Goal: Contribute content

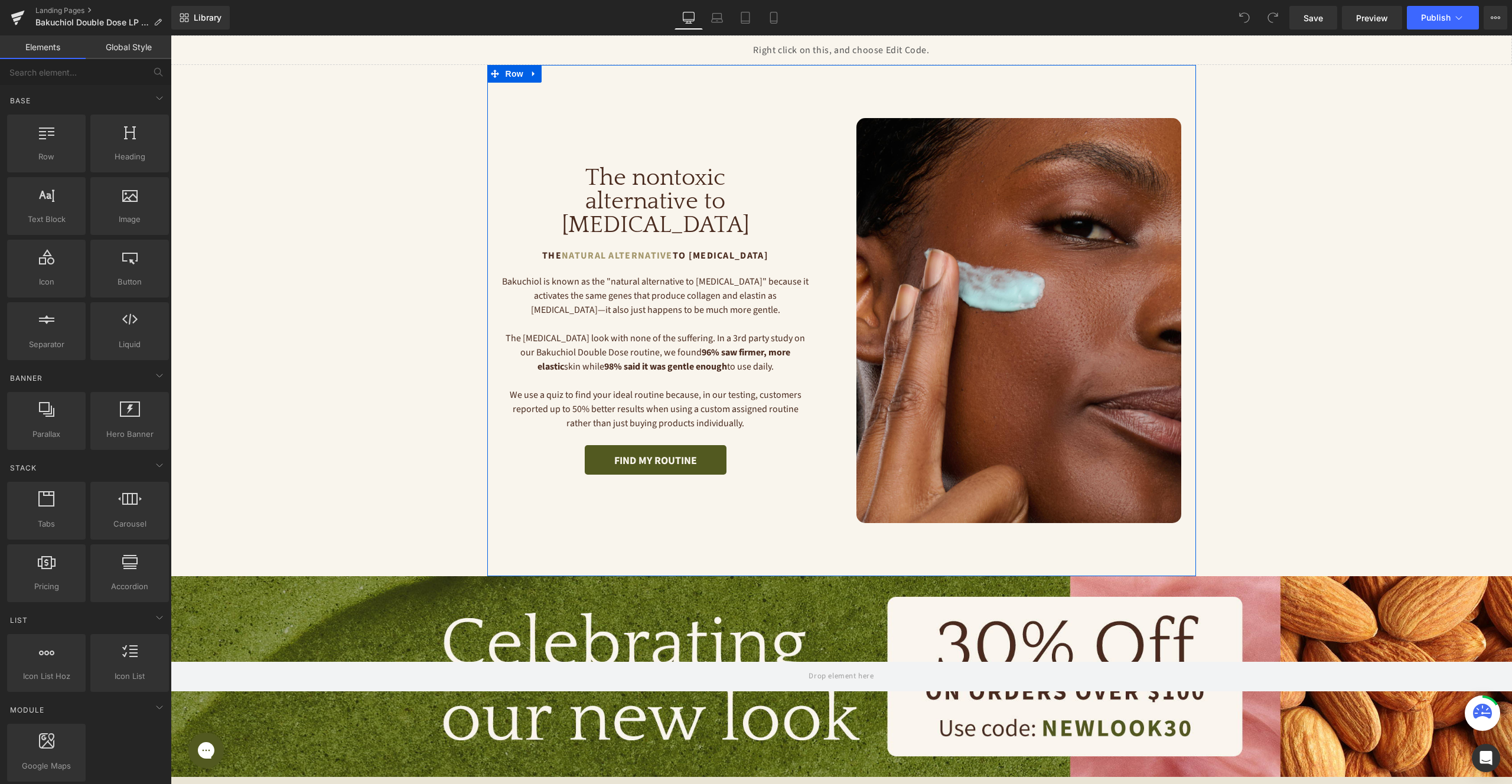
scroll to position [198, 0]
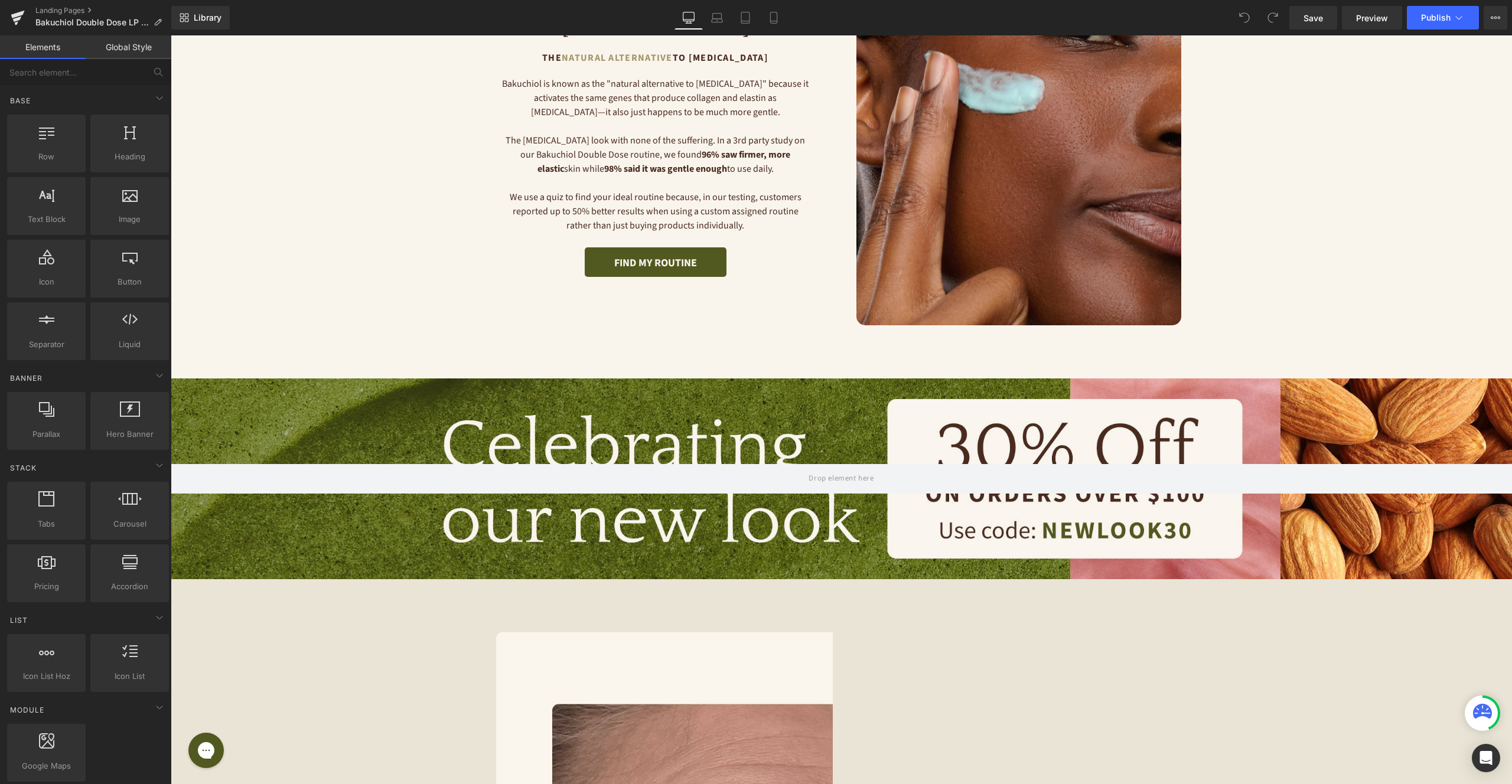
click at [743, 447] on div at bounding box center [841, 479] width 1341 height 201
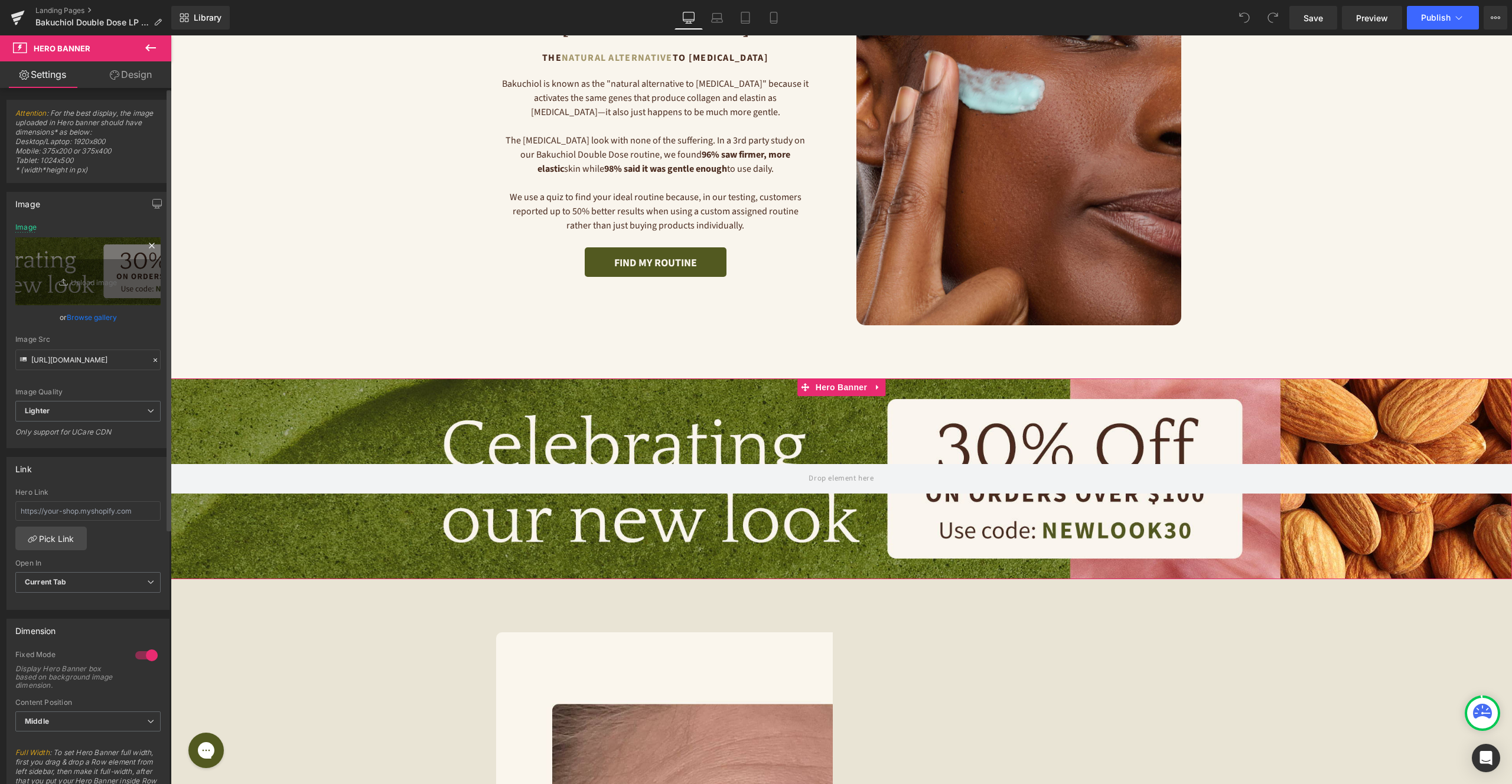
click at [65, 278] on icon at bounding box center [65, 283] width 12 height 12
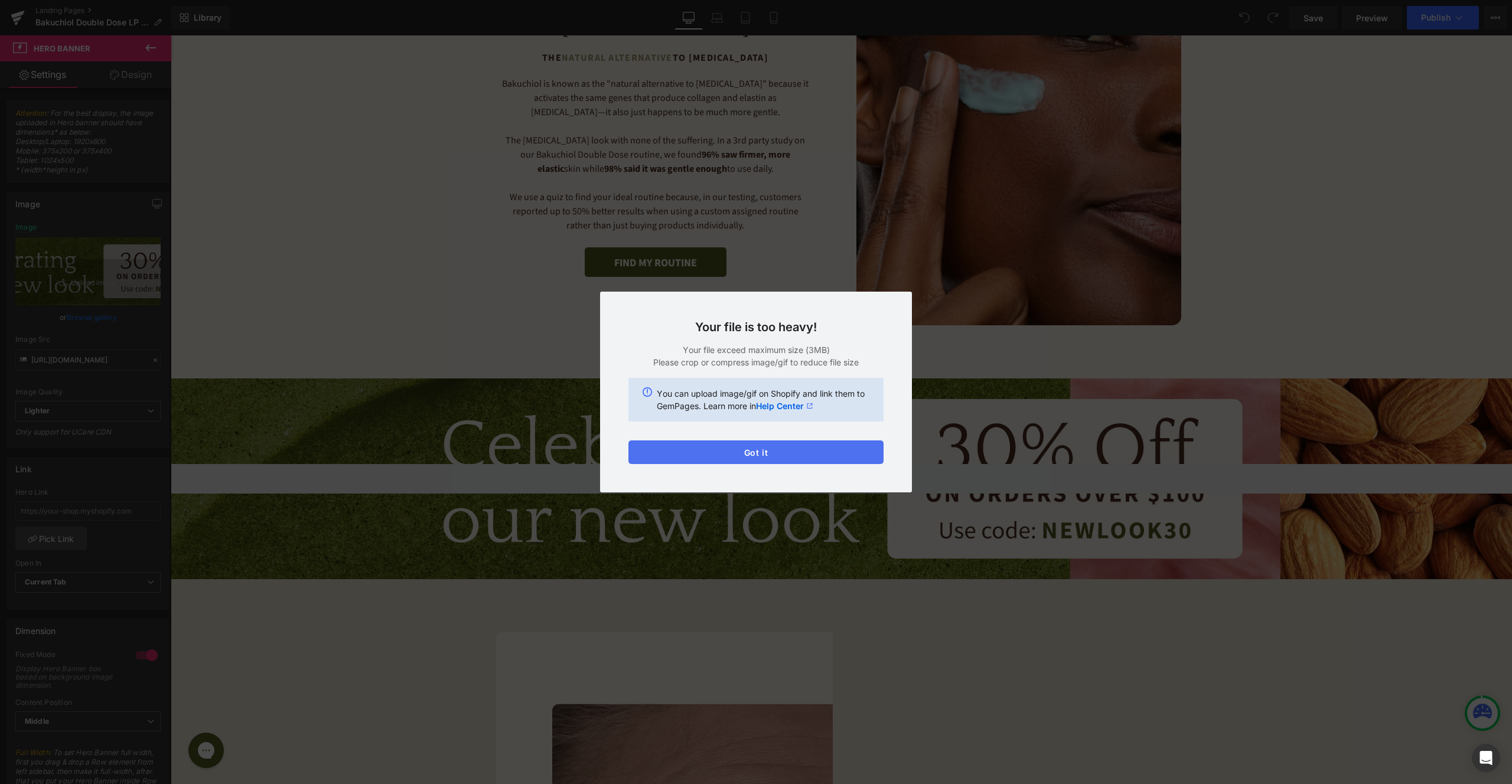
click at [845, 463] on button "Got it" at bounding box center [755, 452] width 255 height 23
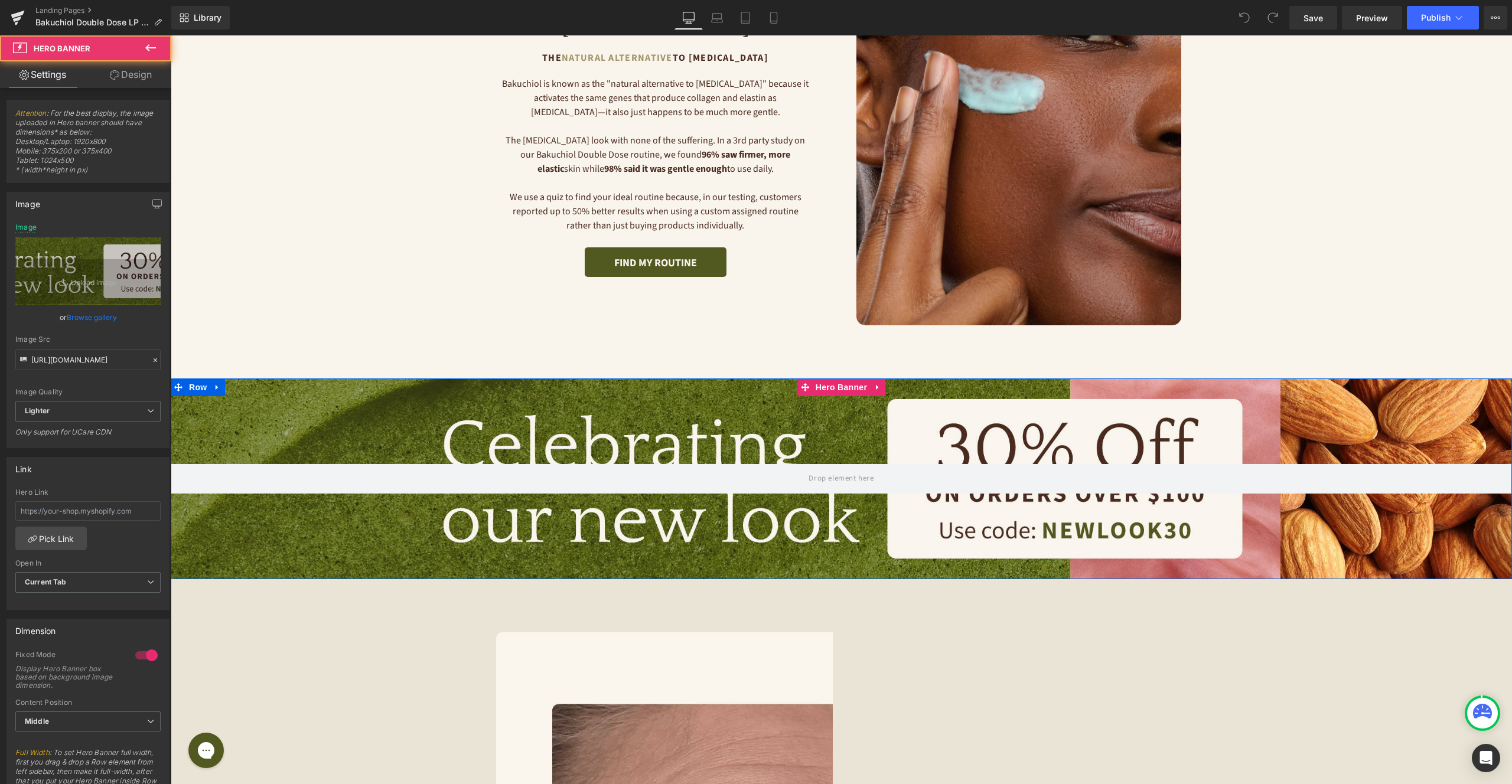
click at [550, 413] on div at bounding box center [841, 479] width 1341 height 201
click at [76, 274] on icon "Replace Image" at bounding box center [88, 271] width 95 height 15
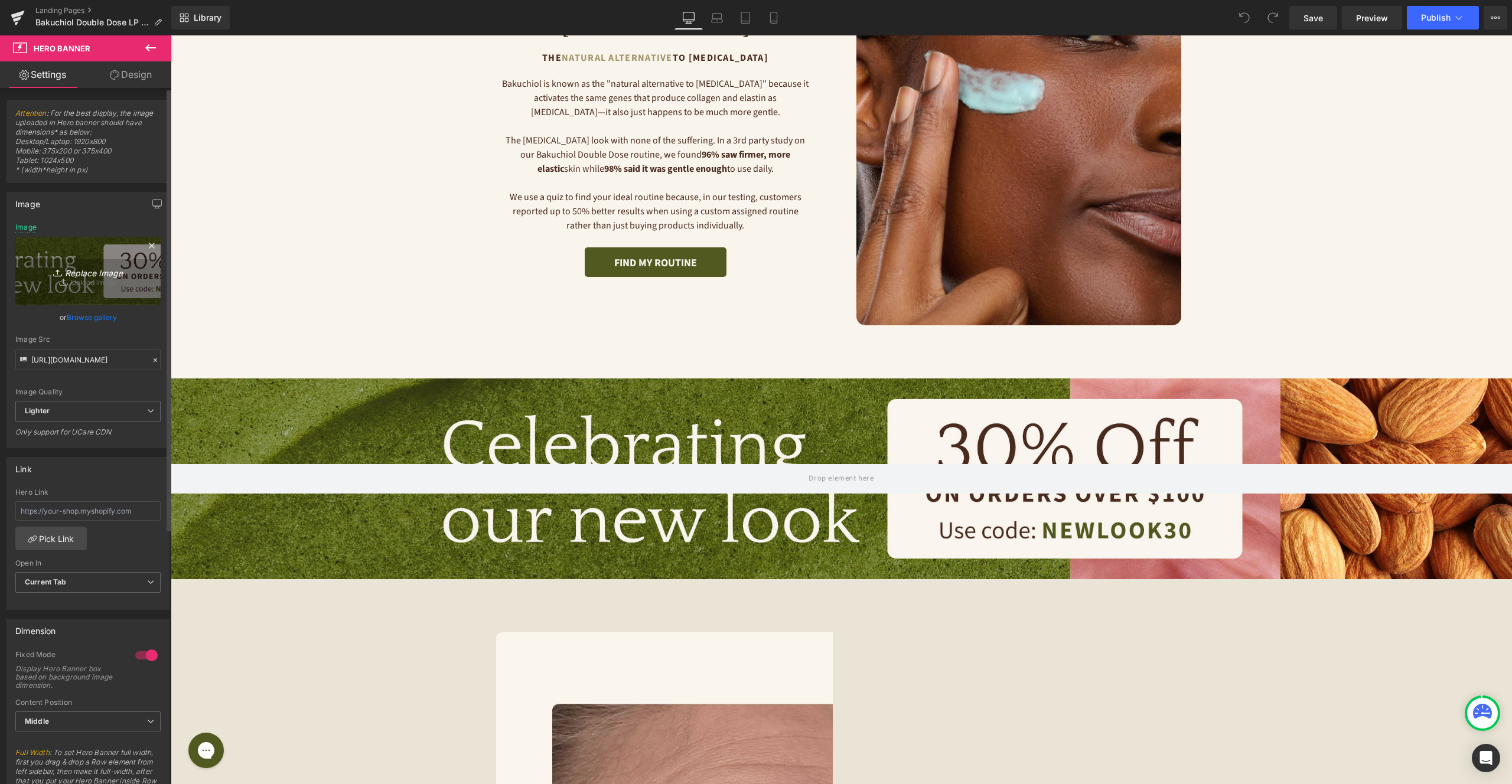
type input "C:\fakepath\BDD SQ LP Banners 2000x300- Desktop.jpg"
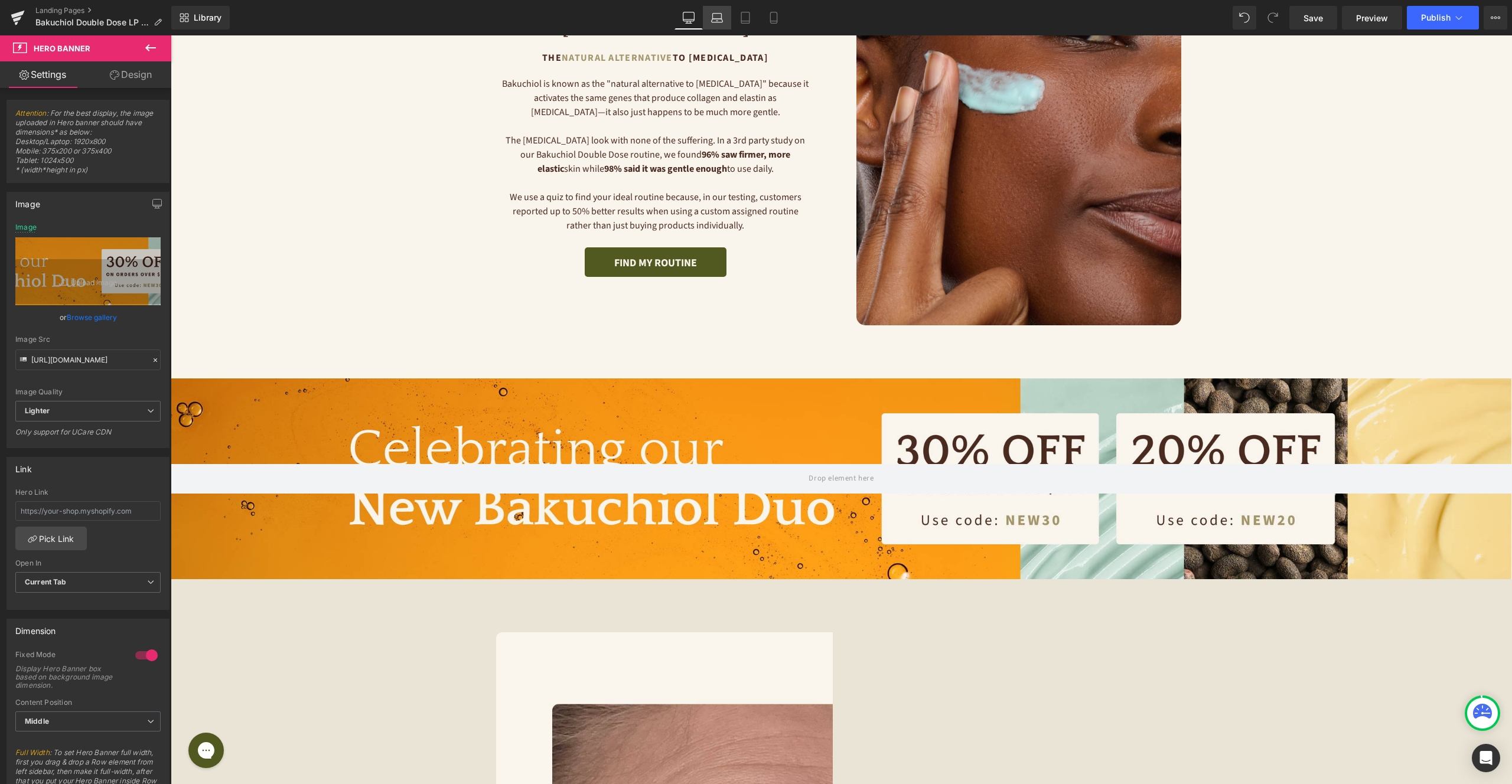
click at [709, 19] on link "Laptop" at bounding box center [717, 17] width 29 height 23
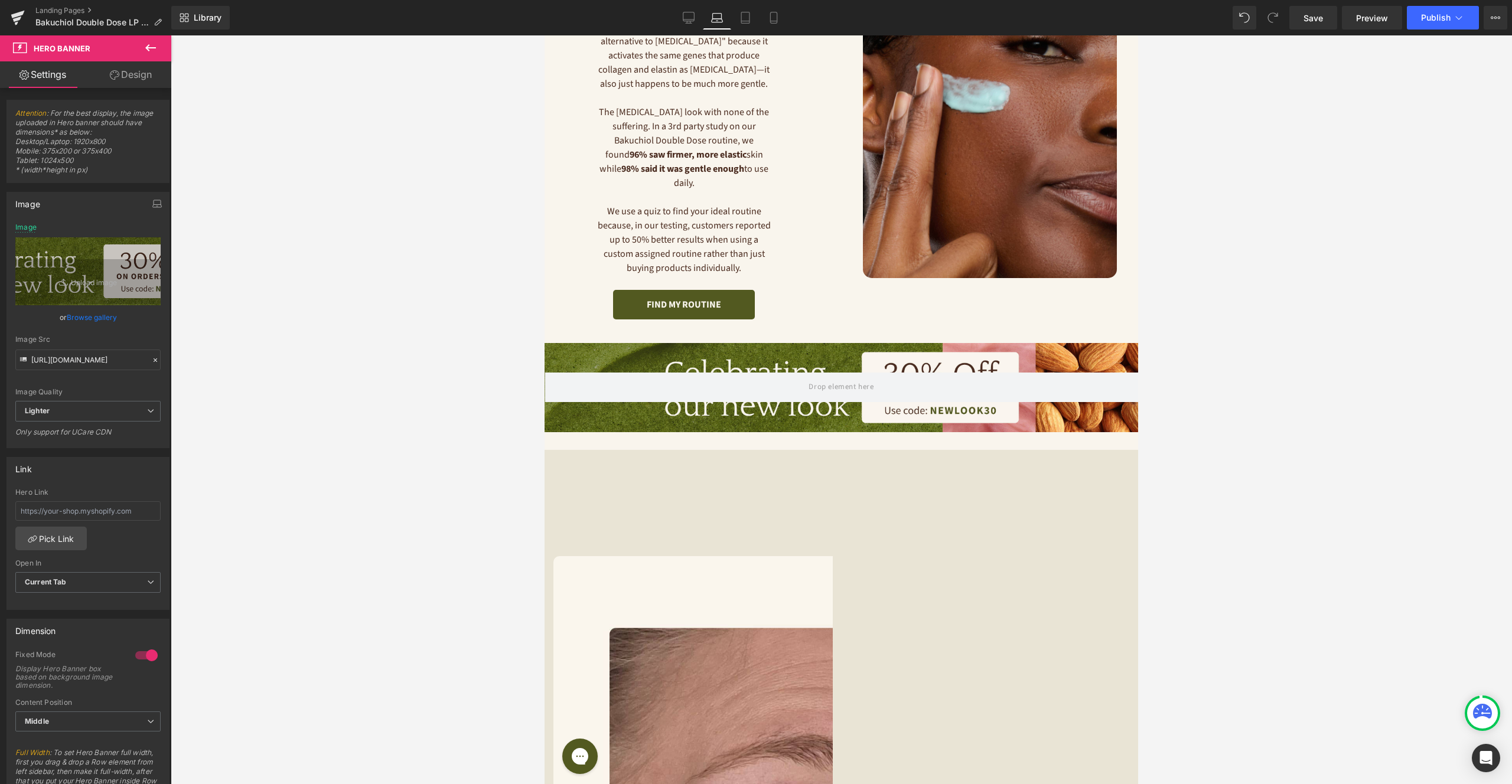
type input "[URL][DOMAIN_NAME]"
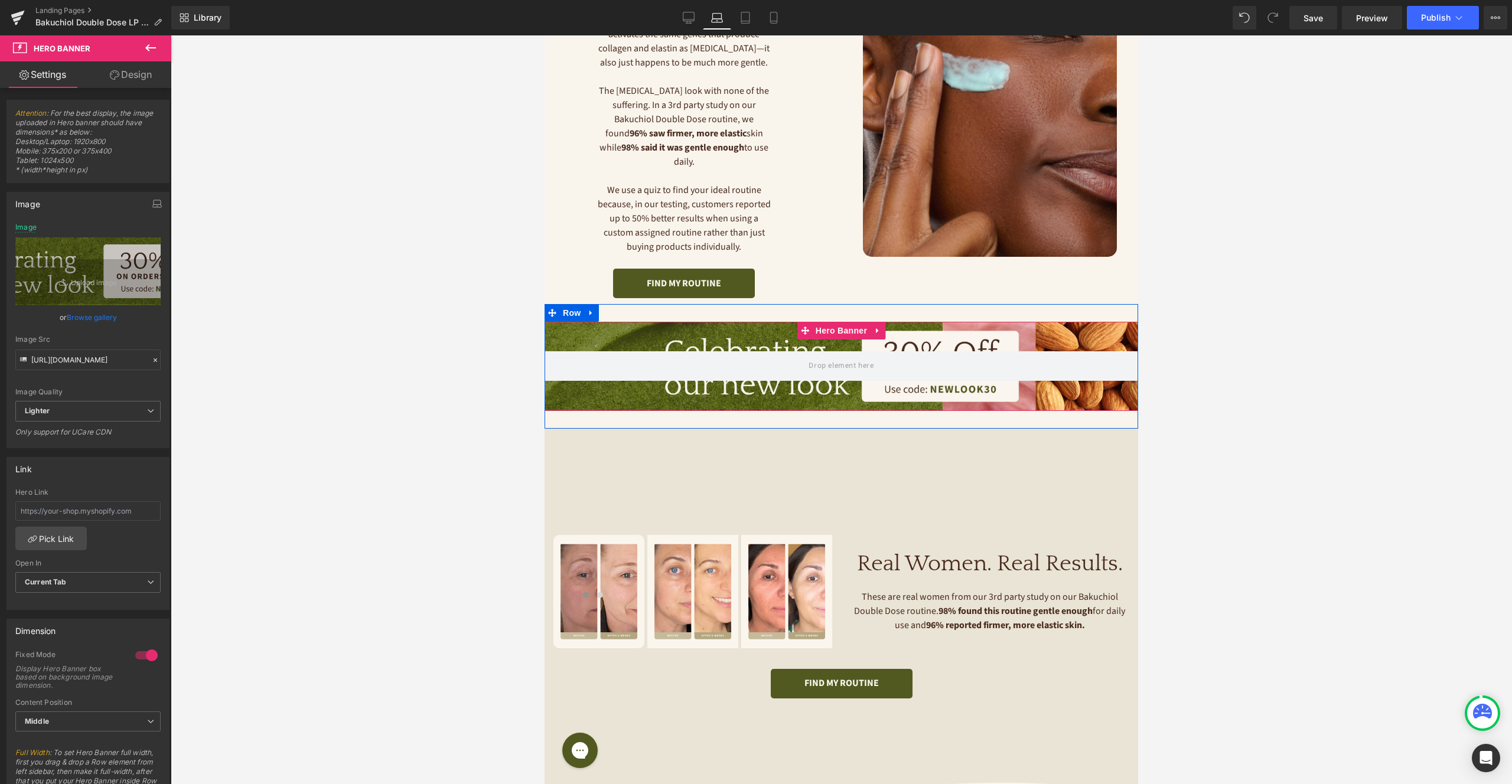
click at [779, 322] on div at bounding box center [841, 367] width 593 height 89
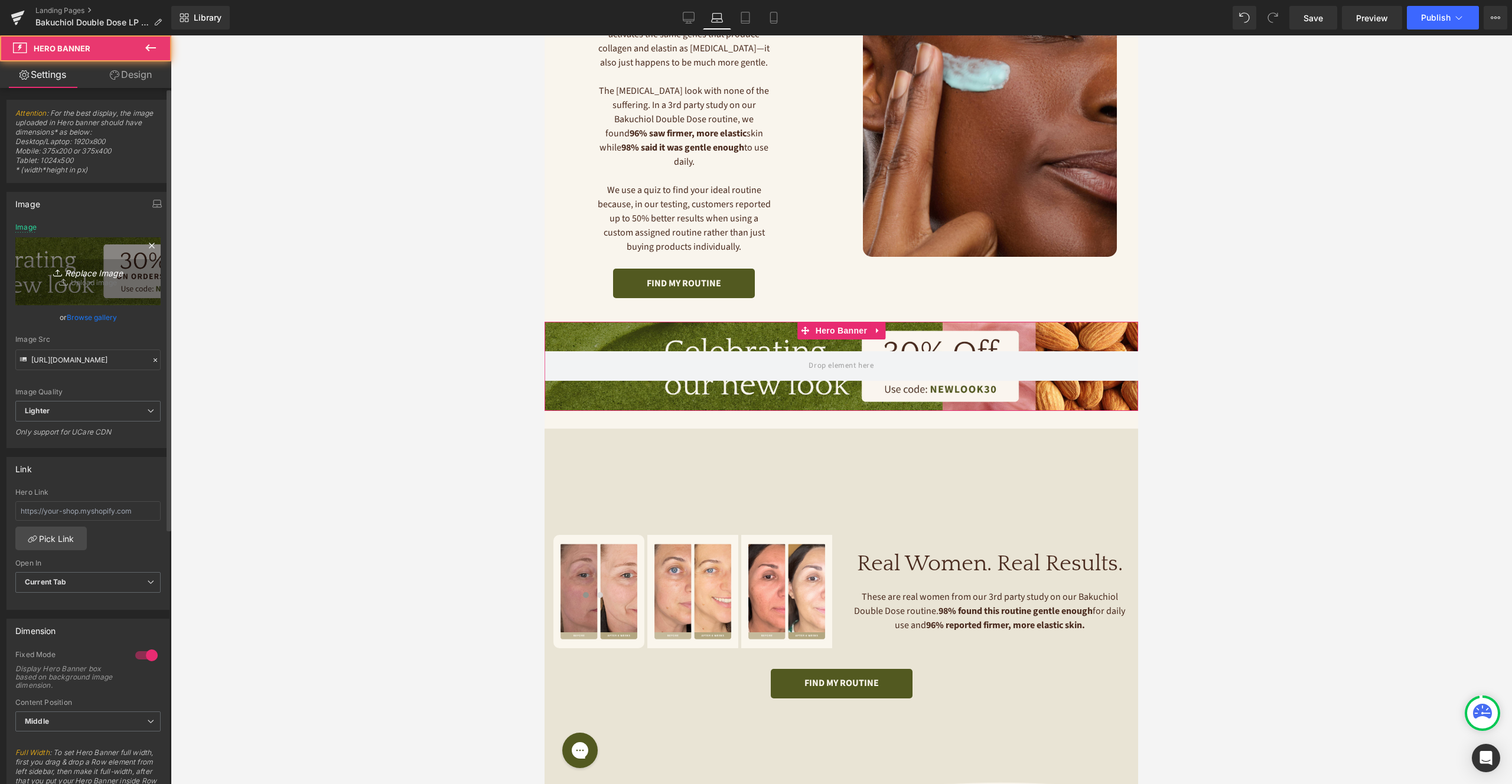
click at [90, 279] on link "Replace Image" at bounding box center [88, 271] width 145 height 68
type input "C:\fakepath\BDD SQ LP Banners 2000x300- Desktop.jpg"
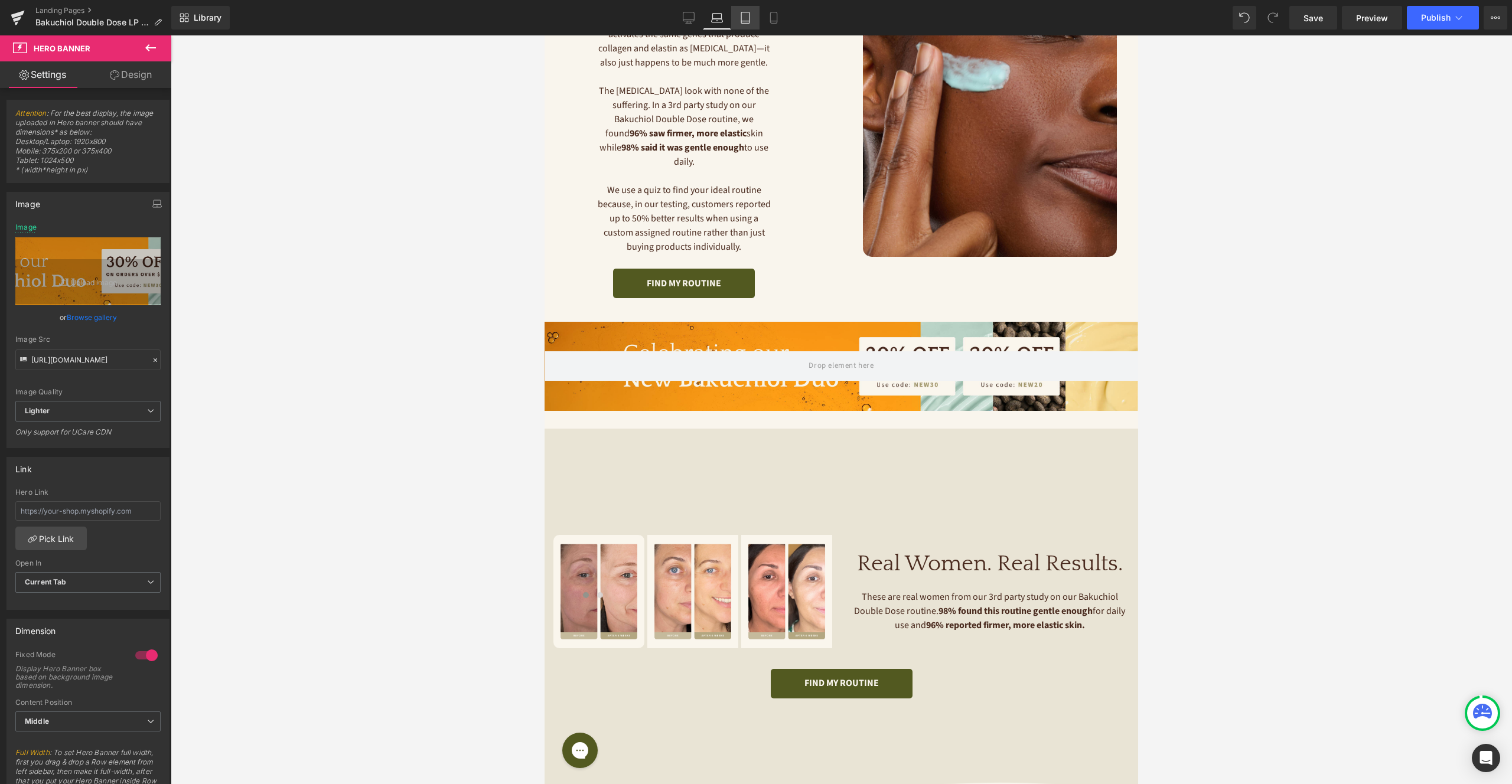
click at [747, 22] on icon at bounding box center [745, 18] width 12 height 12
type input "[URL][DOMAIN_NAME]"
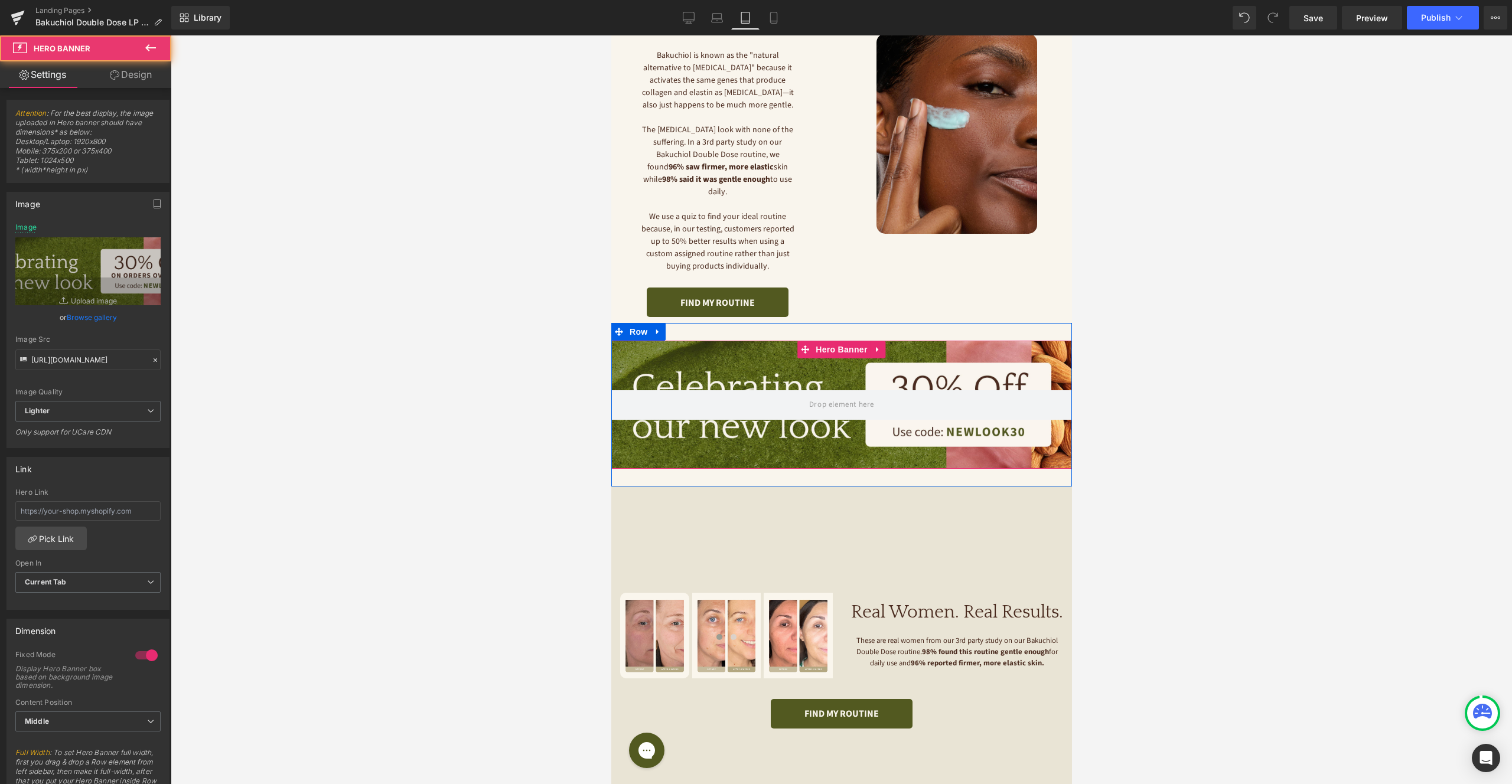
click at [716, 341] on div at bounding box center [841, 404] width 461 height 127
click at [70, 272] on icon "Replace Image" at bounding box center [88, 271] width 95 height 15
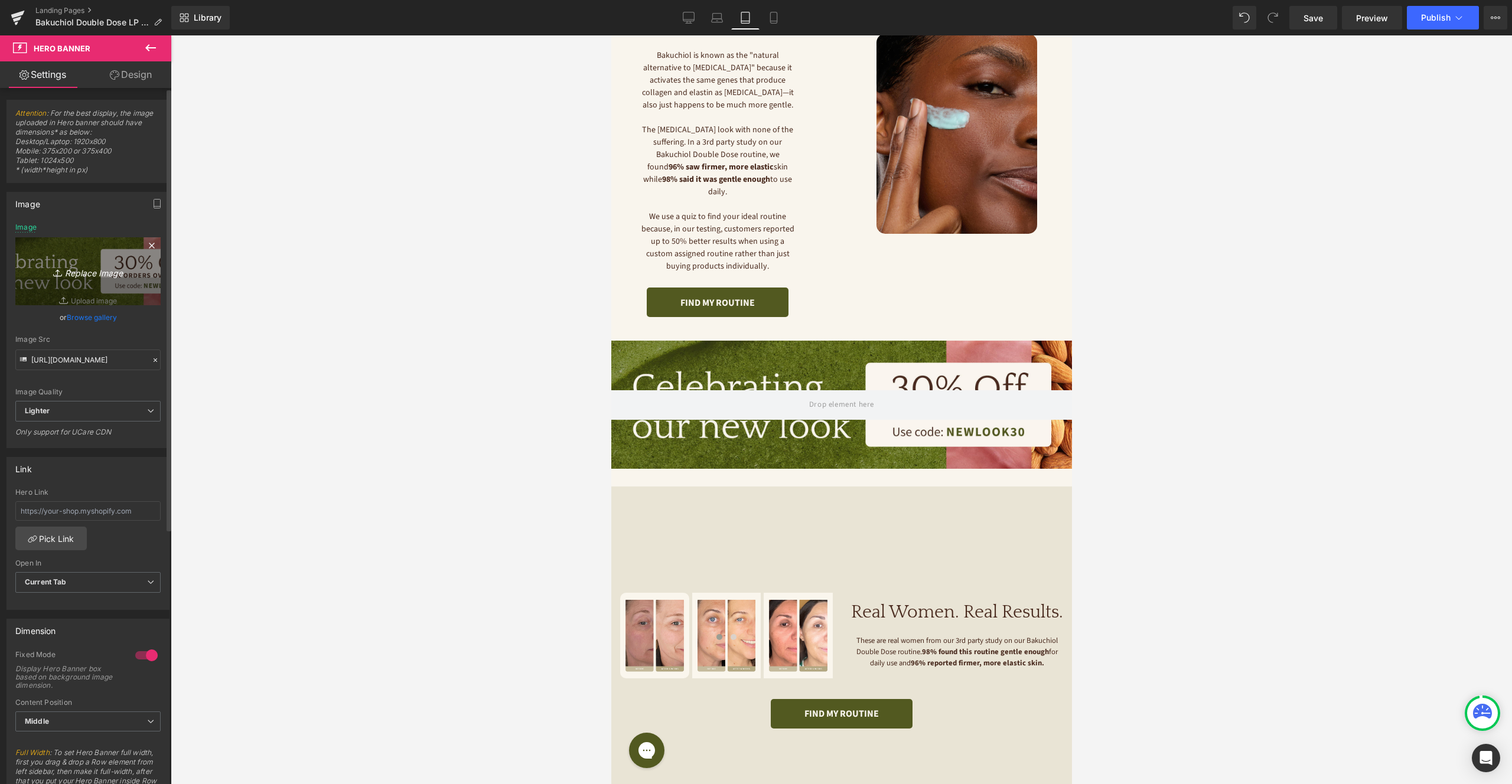
type input "C:\fakepath\BDD SQ LP Banners 984z273 - Tablet_Mobile.jpg"
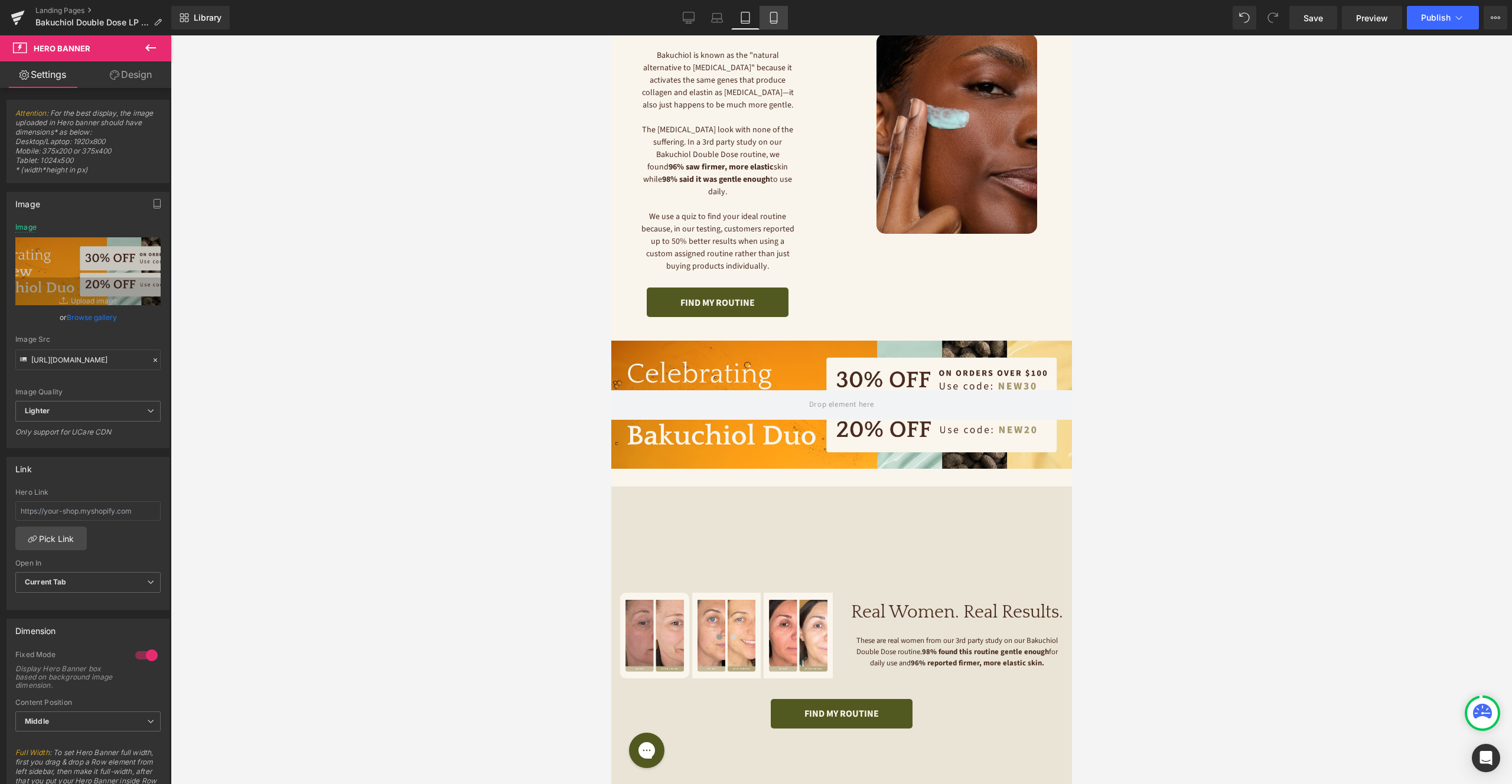
click at [777, 17] on icon at bounding box center [773, 18] width 7 height 11
type input "[URL][DOMAIN_NAME]"
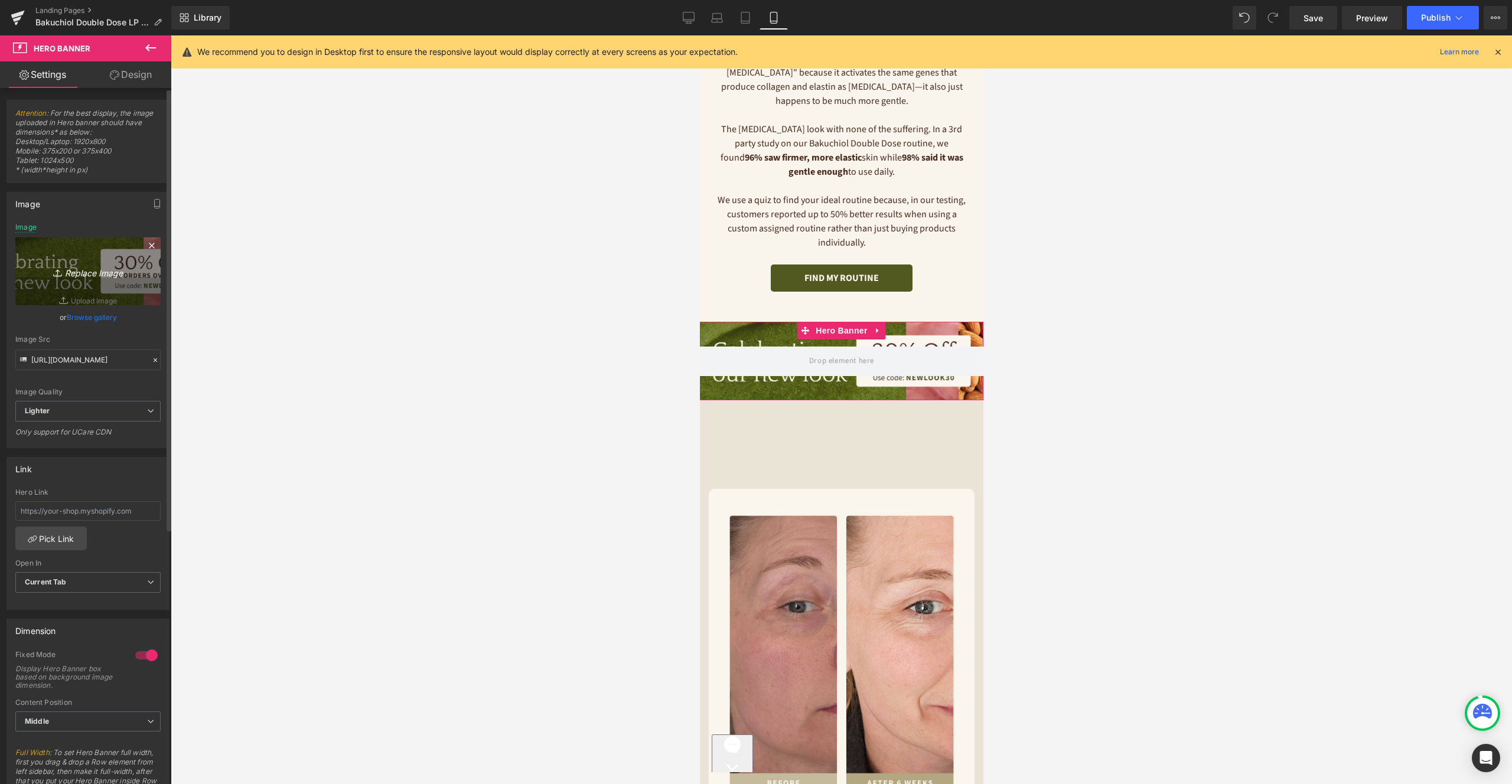
click at [109, 278] on icon "Replace Image" at bounding box center [88, 271] width 95 height 15
type input "C:\fakepath\BDD SQ LP Banners 984z273 - Tablet_Mobile.jpg"
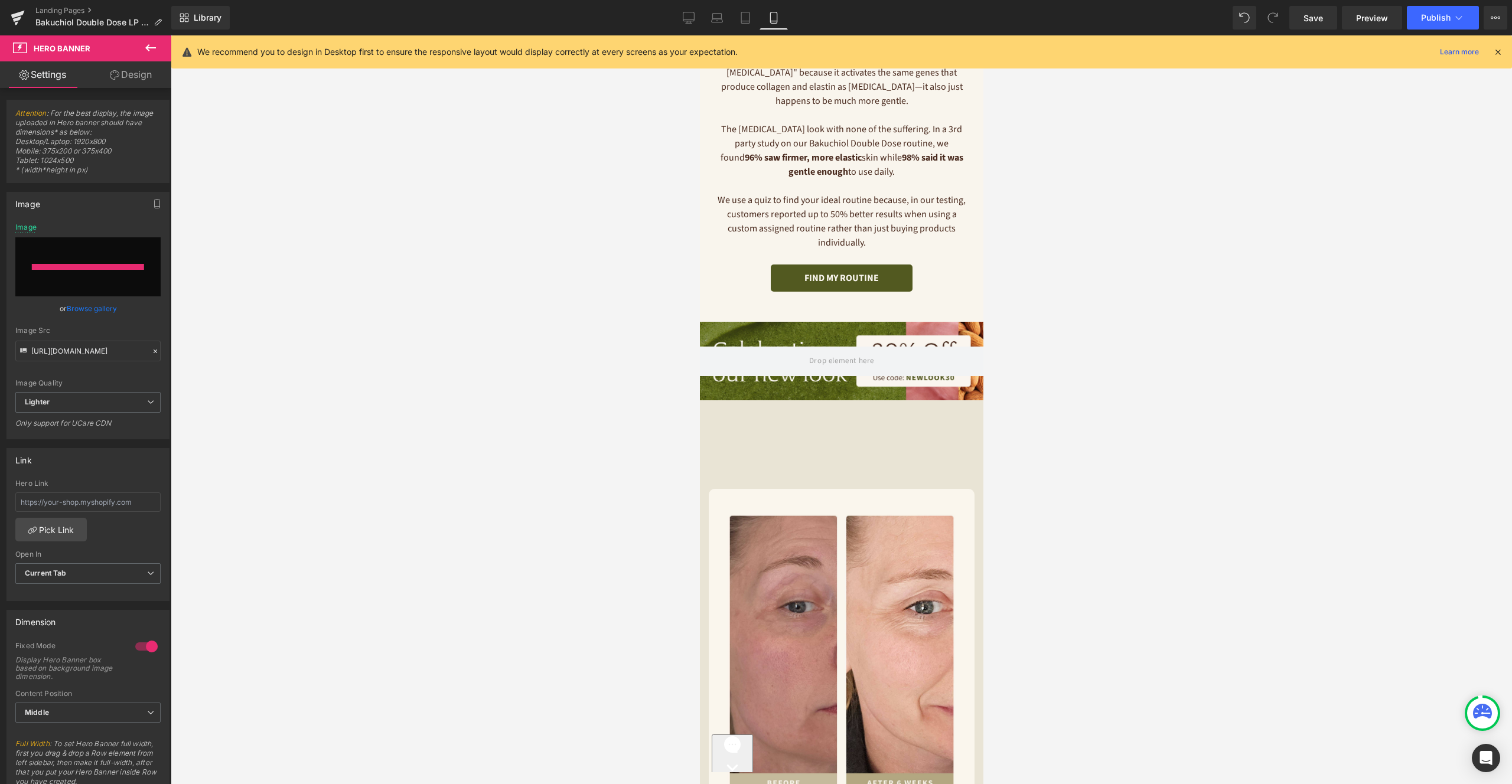
type input "[URL][DOMAIN_NAME]"
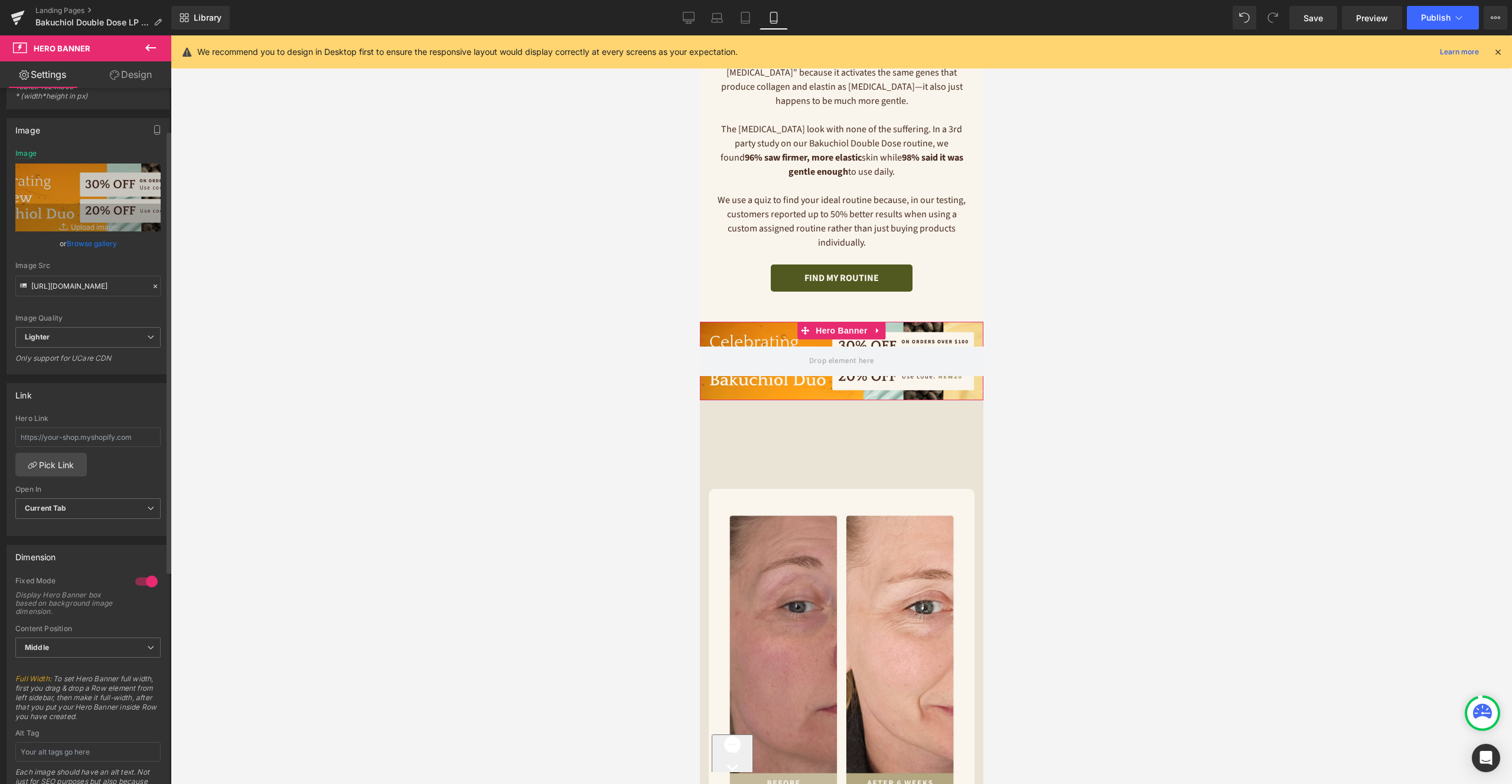
scroll to position [52, 0]
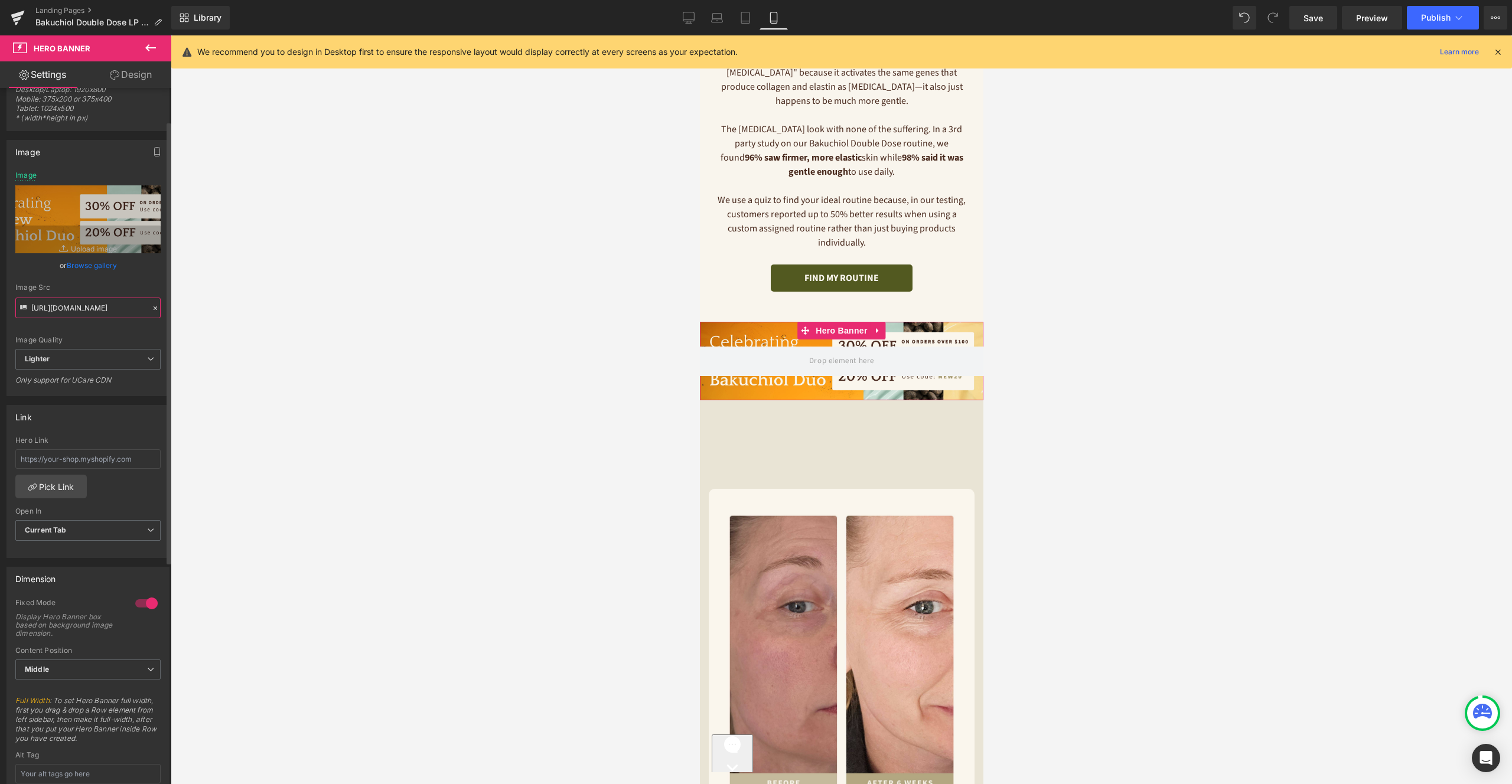
click at [109, 308] on input "[URL][DOMAIN_NAME]" at bounding box center [88, 307] width 145 height 21
click at [115, 327] on div "Image Quality Lighter Lightest Lighter Lighter Lightest Only support for UCare …" at bounding box center [88, 260] width 145 height 178
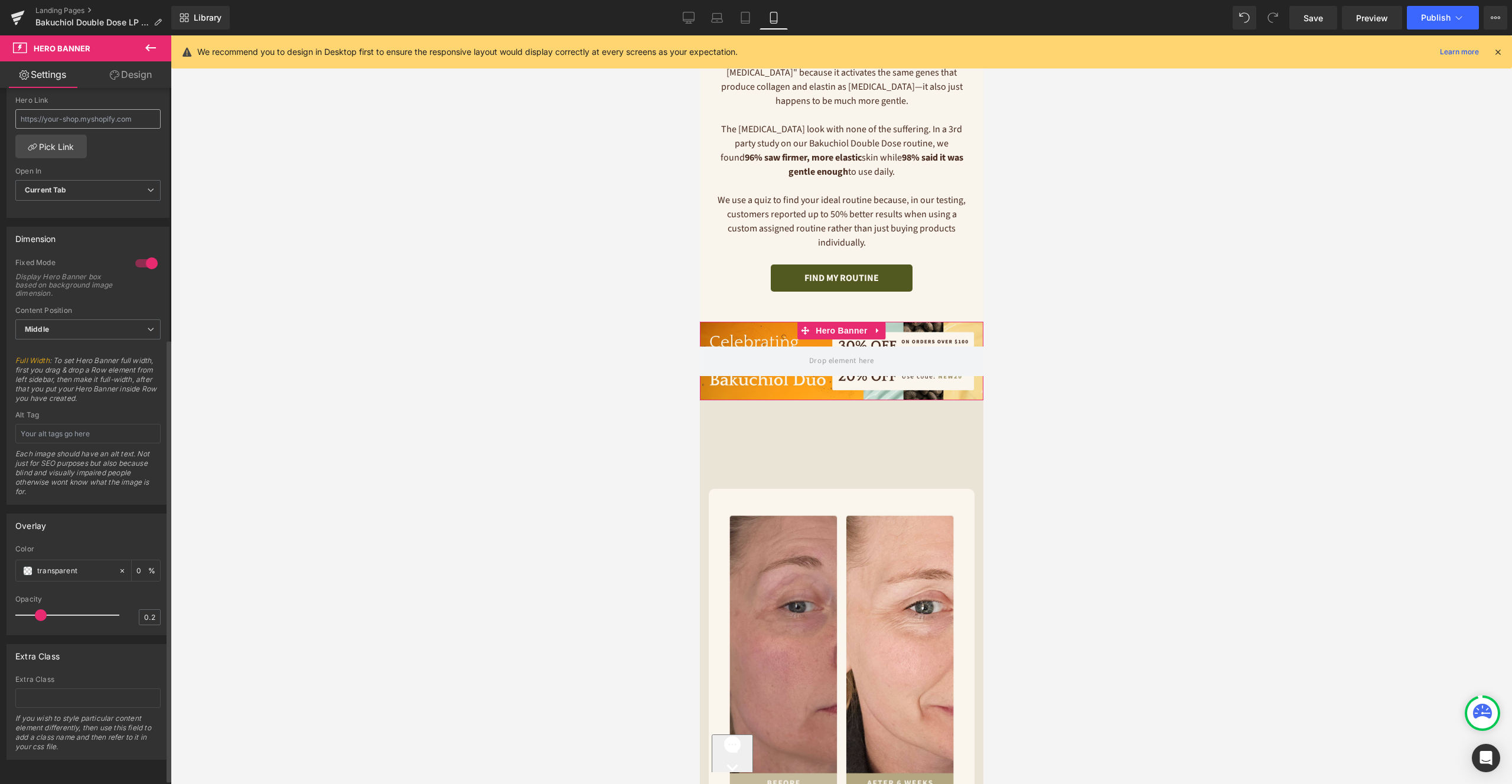
scroll to position [0, 0]
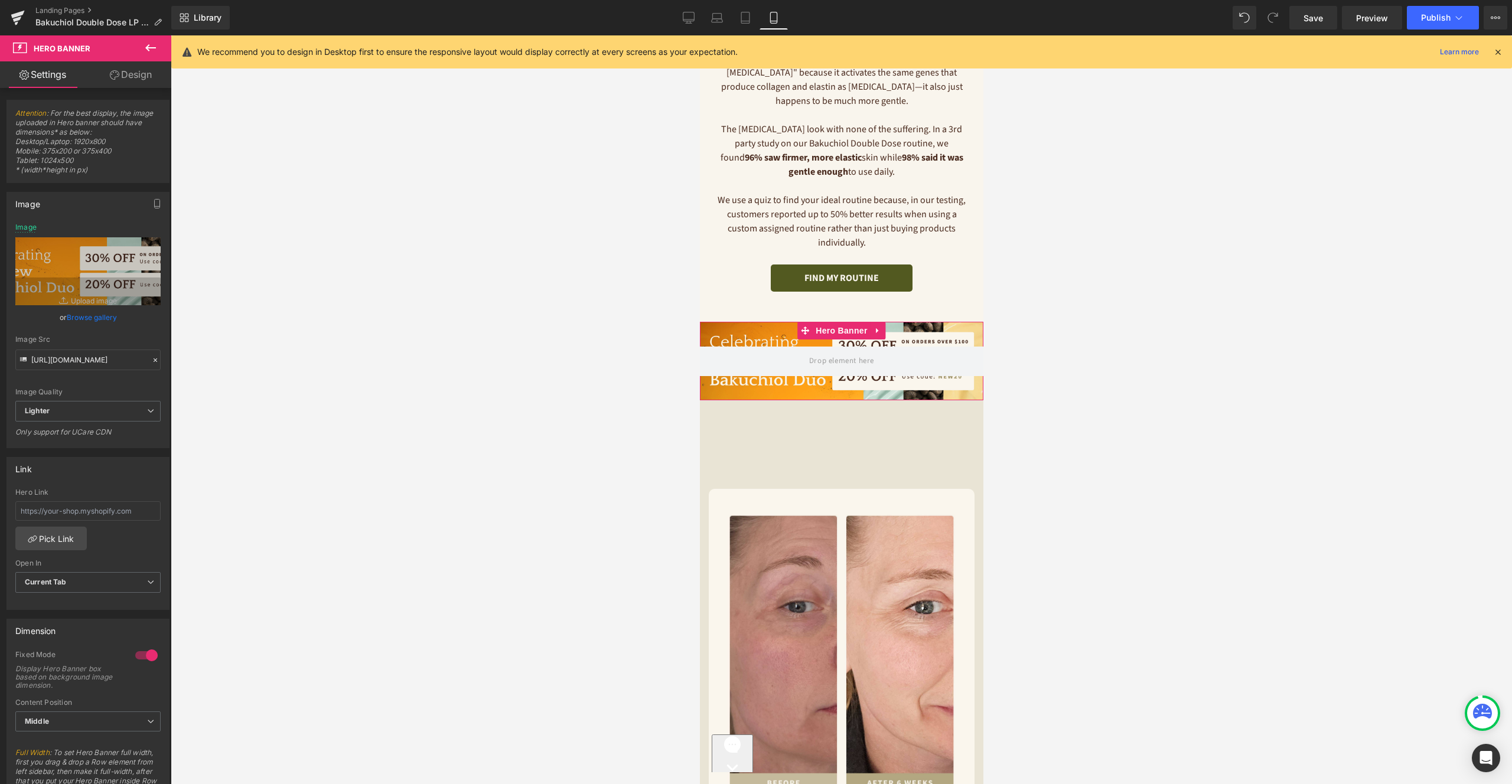
click at [119, 80] on link "Design" at bounding box center [131, 75] width 85 height 27
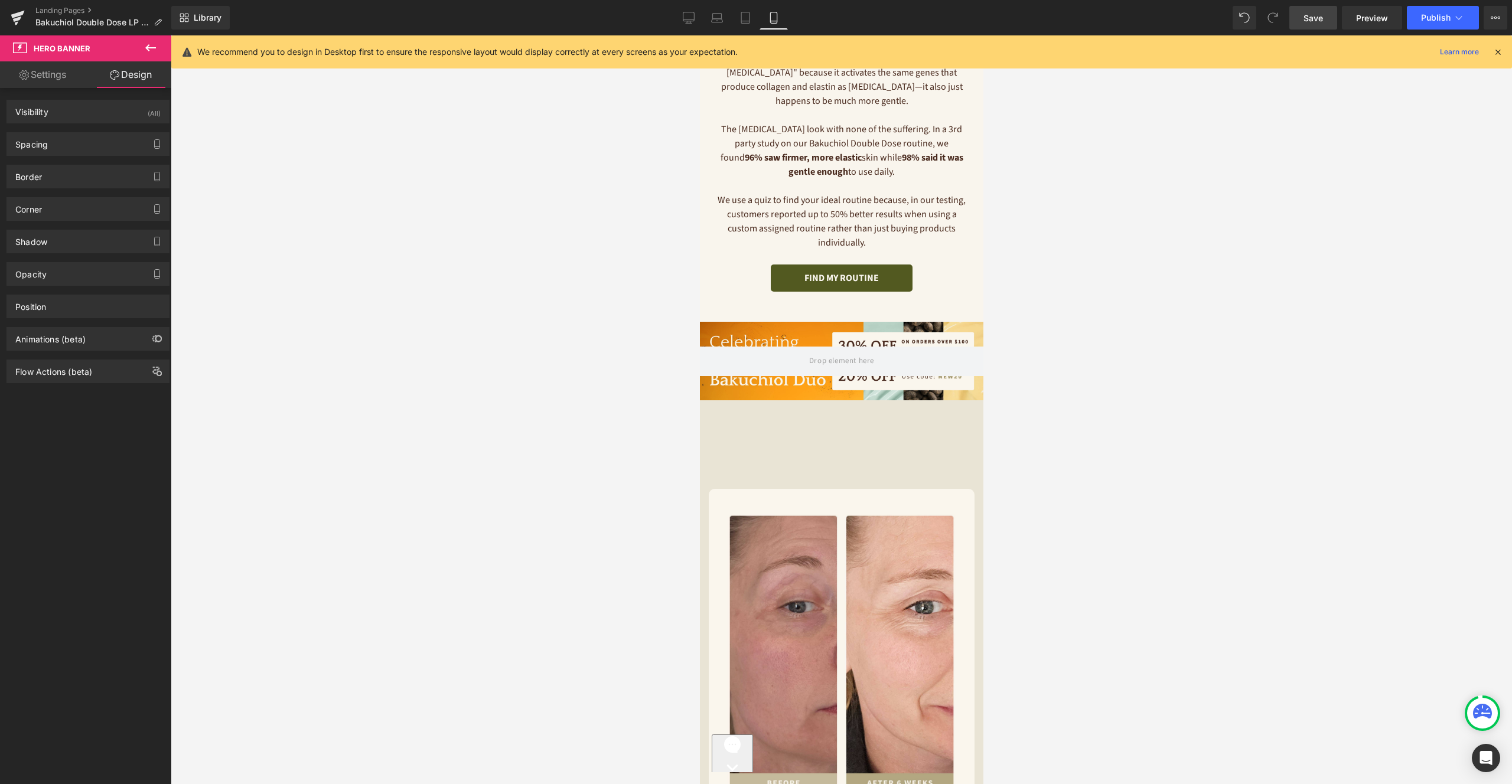
click at [1313, 23] on span "Save" at bounding box center [1313, 18] width 19 height 13
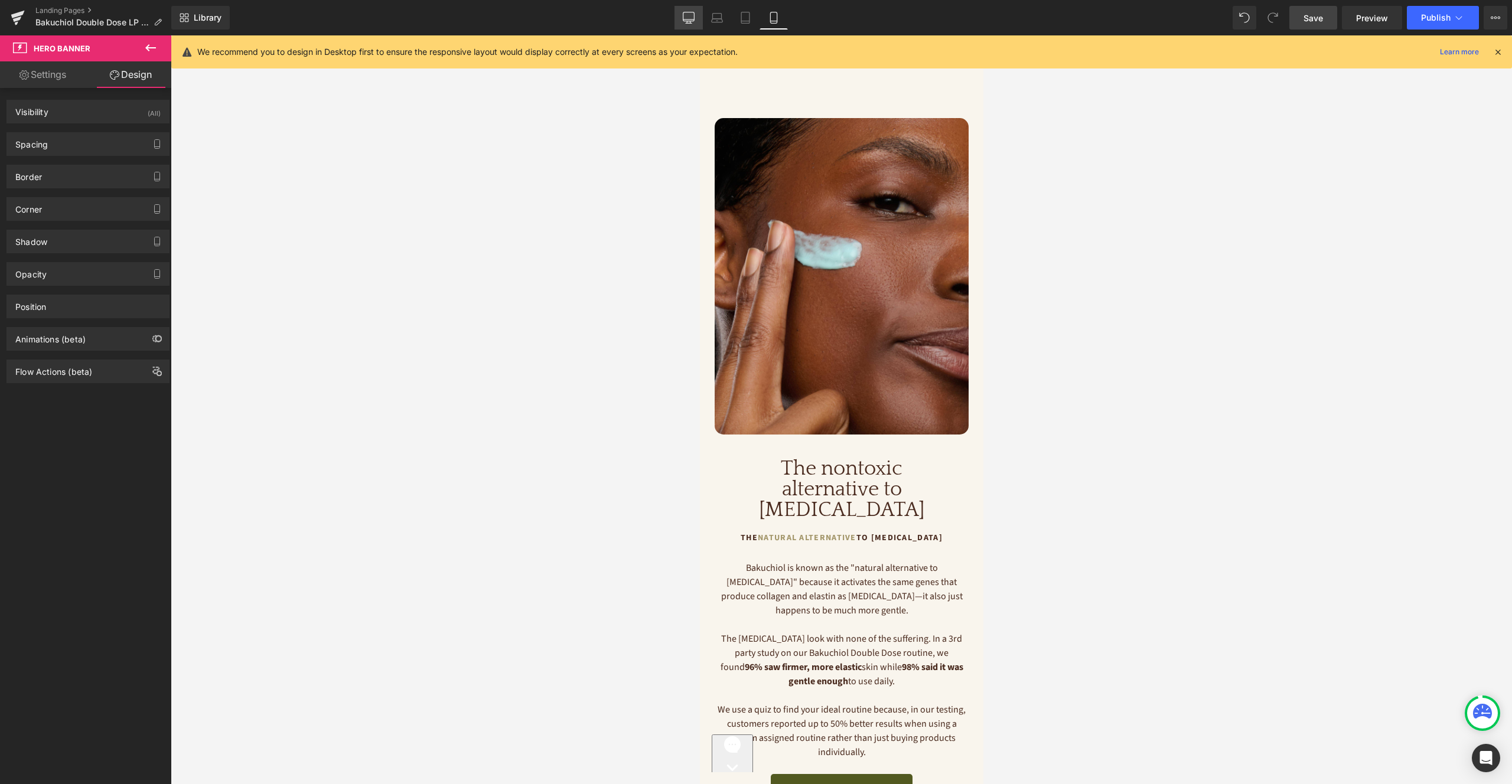
click at [690, 7] on link "Desktop" at bounding box center [689, 17] width 29 height 23
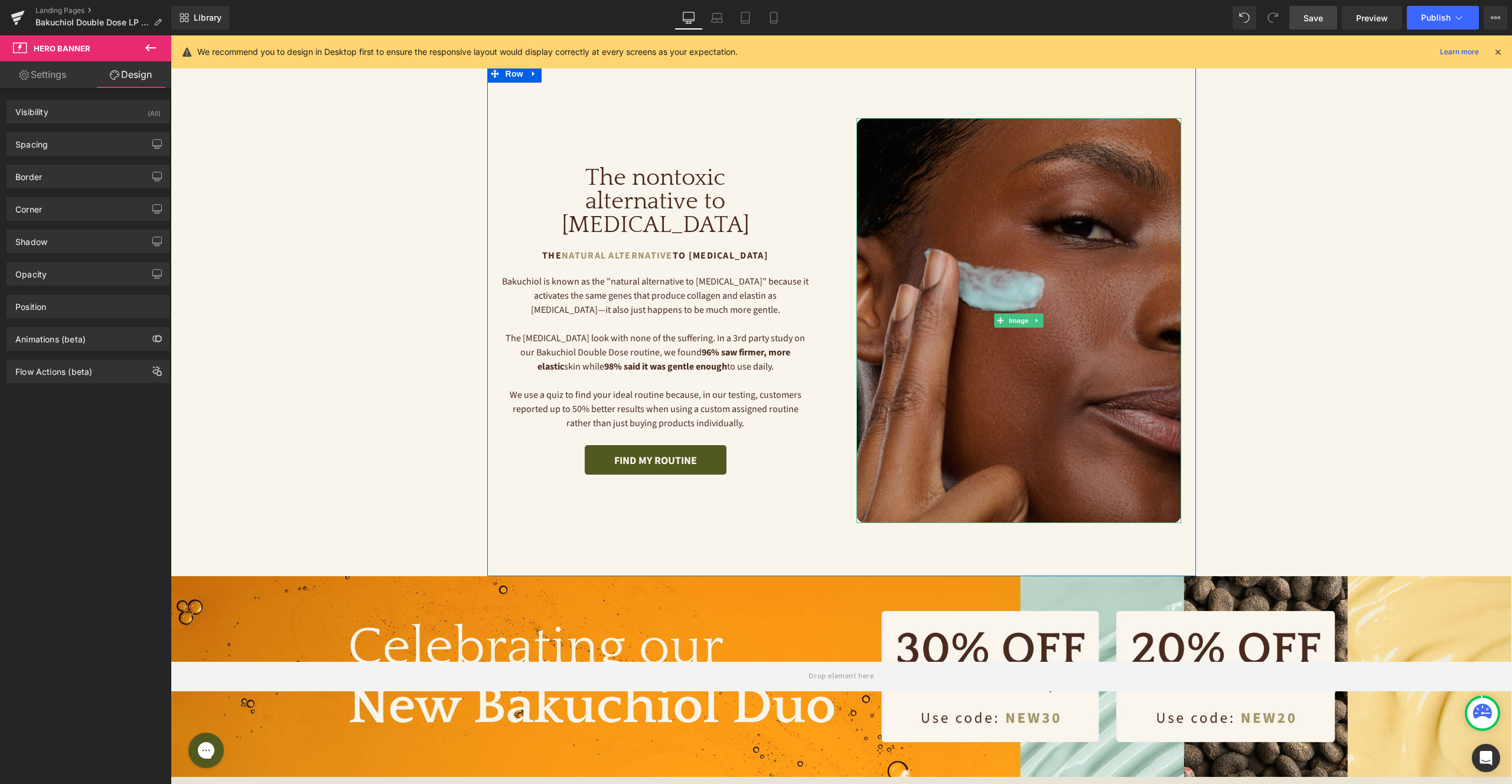
scroll to position [7, 0]
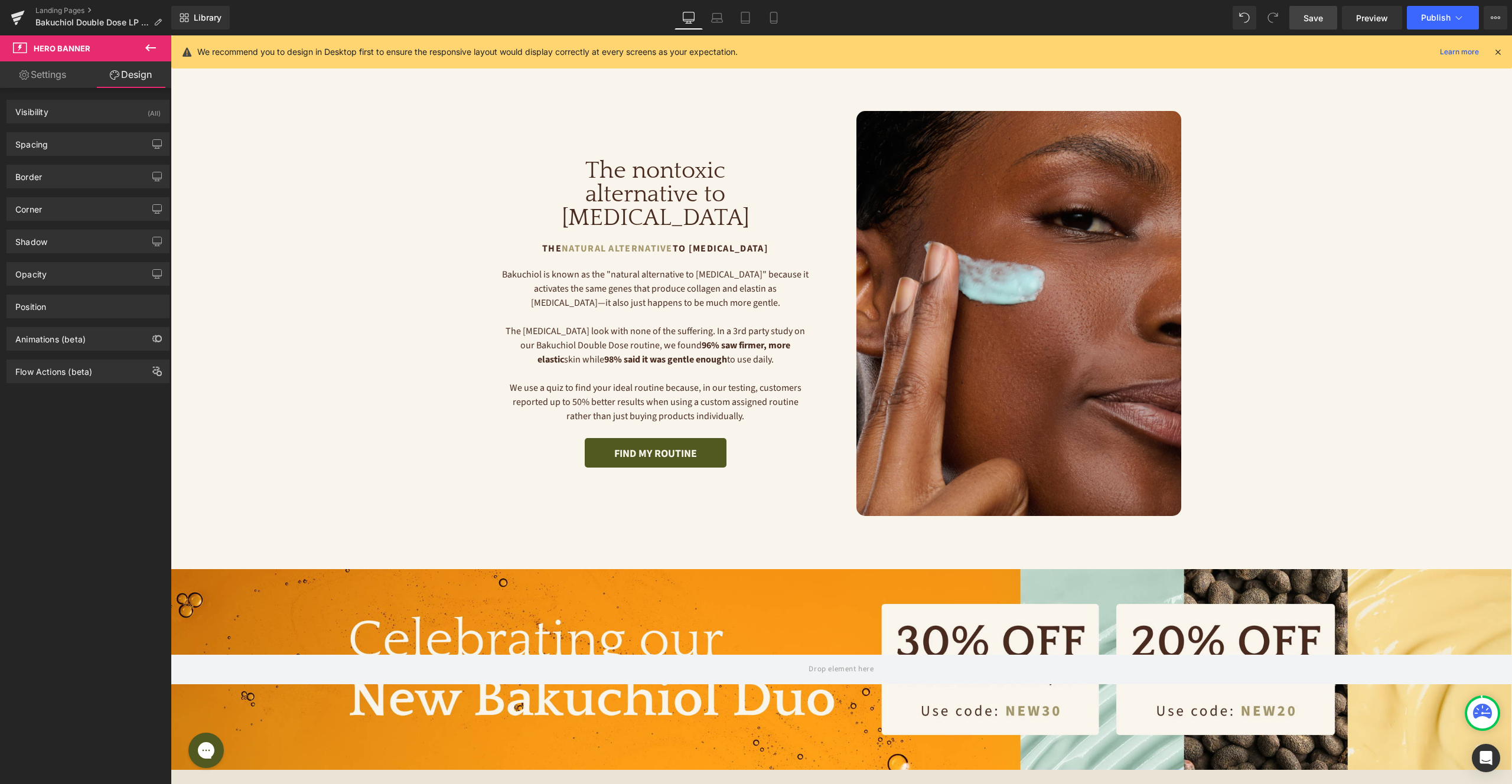
click at [1313, 17] on span "Save" at bounding box center [1313, 18] width 19 height 13
click at [19, 14] on icon at bounding box center [18, 15] width 13 height 8
